Goal: Find contact information: Find contact information

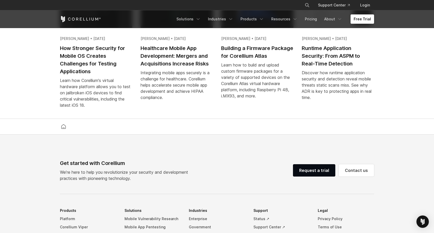
scroll to position [955, 0]
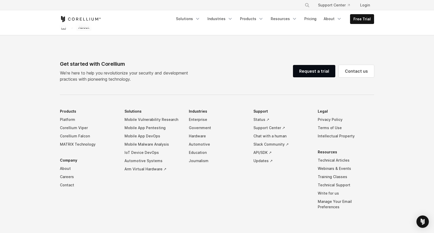
scroll to position [876, 0]
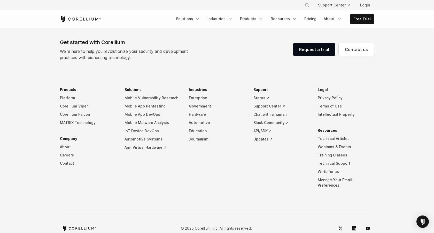
click at [68, 151] on link "Careers" at bounding box center [88, 155] width 56 height 8
click at [67, 160] on link "Contact" at bounding box center [88, 164] width 56 height 8
click at [353, 227] on icon "LinkedIn" at bounding box center [354, 229] width 4 height 4
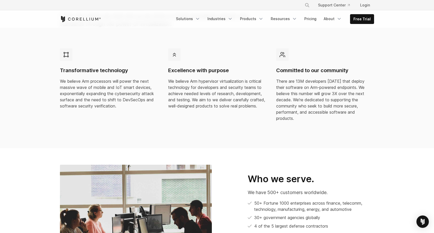
scroll to position [70, 0]
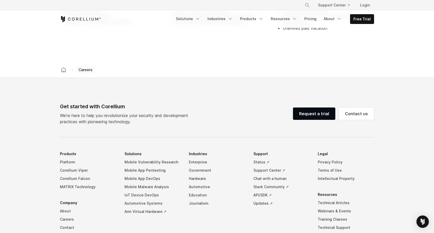
scroll to position [268, 0]
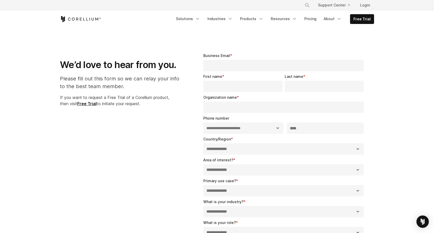
select select "**"
